Goal: Navigation & Orientation: Find specific page/section

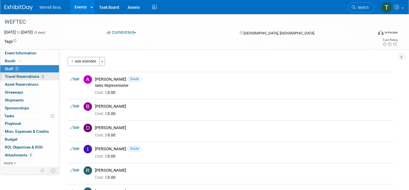
click at [26, 77] on span "Travel Reservations 2" at bounding box center [25, 76] width 40 height 5
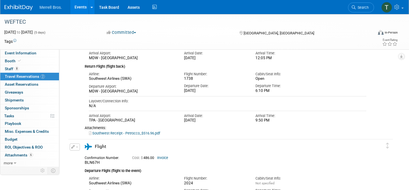
scroll to position [103, 0]
click at [123, 134] on link "Southwest Receipt - Petrocco_$516.96.pdf" at bounding box center [124, 133] width 71 height 4
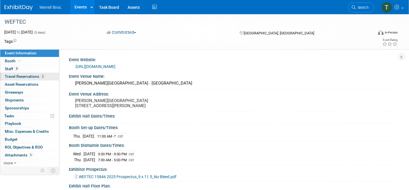
click at [43, 77] on span "2" at bounding box center [43, 77] width 4 height 4
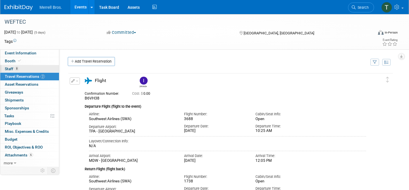
click at [20, 71] on link "8 Staff 8" at bounding box center [29, 69] width 59 height 8
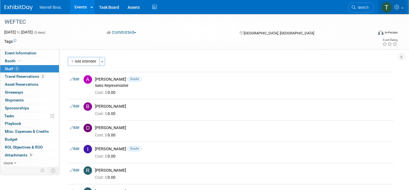
click at [403, 7] on link at bounding box center [392, 7] width 28 height 14
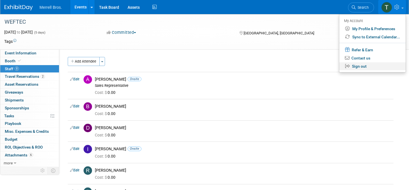
click at [361, 67] on link "Sign out" at bounding box center [372, 66] width 66 height 8
